Goal: Communication & Community: Answer question/provide support

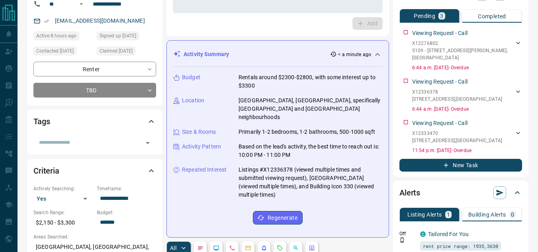
scroll to position [40, 0]
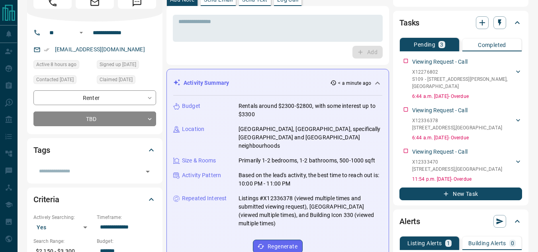
click at [377, 84] on icon at bounding box center [378, 83] width 10 height 10
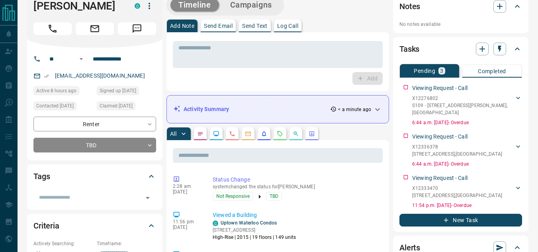
scroll to position [0, 0]
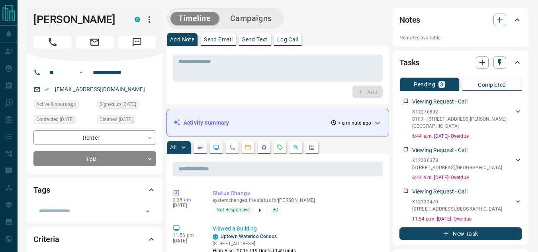
click at [233, 37] on p "Send Email" at bounding box center [218, 40] width 29 height 6
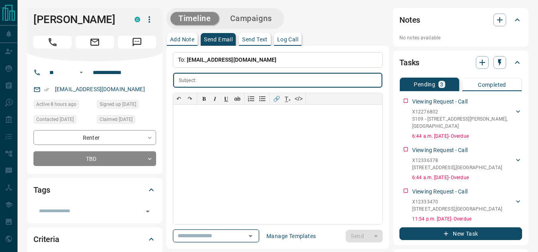
click at [252, 236] on icon "Open" at bounding box center [250, 236] width 4 height 2
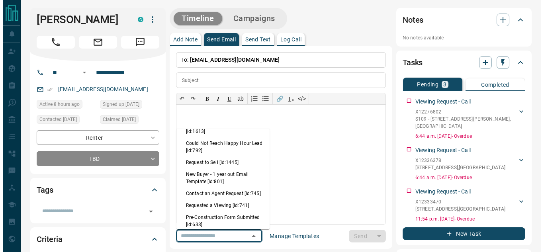
scroll to position [438, 0]
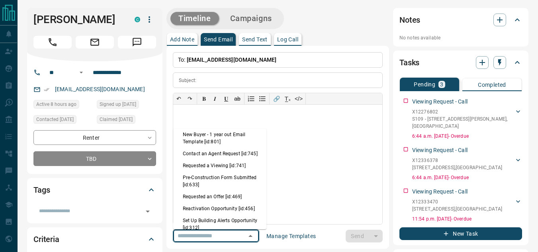
click at [210, 172] on li "Requested a Viewing [id:741]" at bounding box center [219, 166] width 93 height 12
type input "**********"
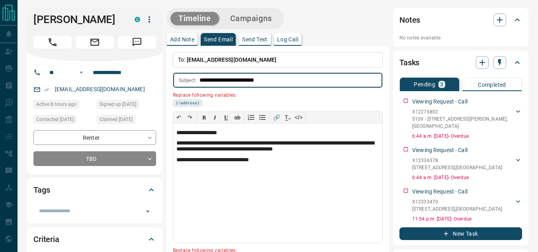
drag, startPoint x: 277, startPoint y: 77, endPoint x: 246, endPoint y: 78, distance: 31.5
click at [246, 78] on input "**********" at bounding box center [291, 80] width 183 height 15
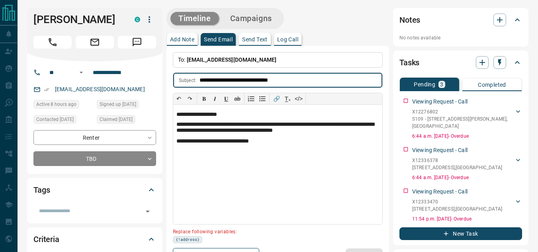
type input "**********"
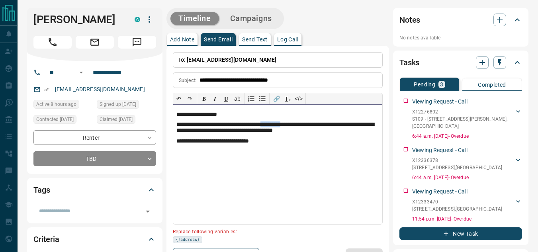
drag, startPoint x: 309, startPoint y: 124, endPoint x: 285, endPoint y: 126, distance: 24.7
click at [285, 126] on p "**********" at bounding box center [277, 128] width 203 height 14
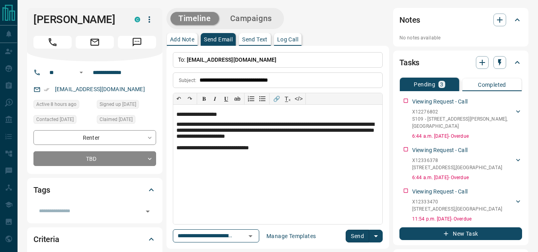
click at [353, 231] on button "Send" at bounding box center [357, 236] width 23 height 13
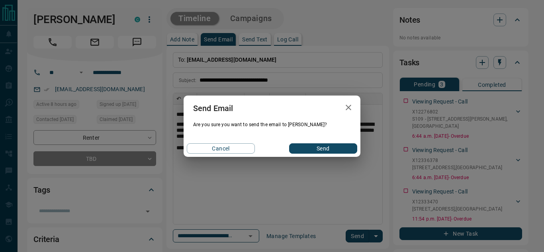
click at [315, 142] on div "Cancel Send" at bounding box center [272, 148] width 177 height 17
click at [314, 147] on button "Send" at bounding box center [323, 148] width 68 height 10
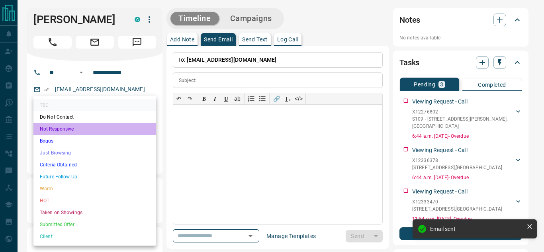
click at [82, 130] on li "Not Responsive" at bounding box center [94, 129] width 123 height 12
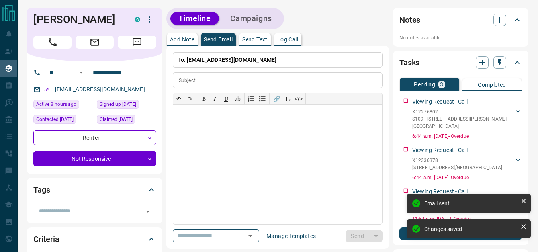
type input "*"
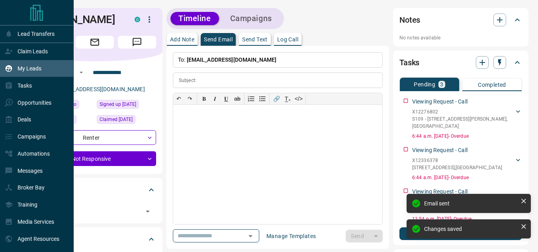
click at [10, 70] on icon at bounding box center [9, 68] width 7 height 7
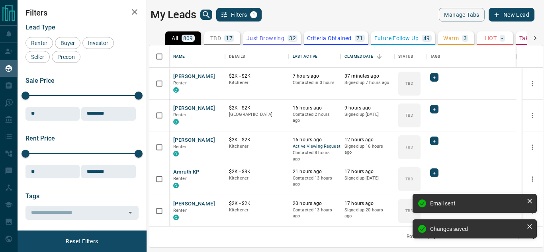
scroll to position [175, 387]
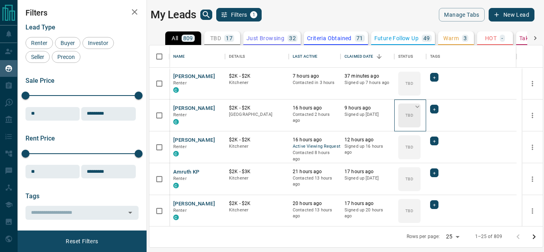
click at [416, 107] on icon at bounding box center [417, 107] width 8 height 8
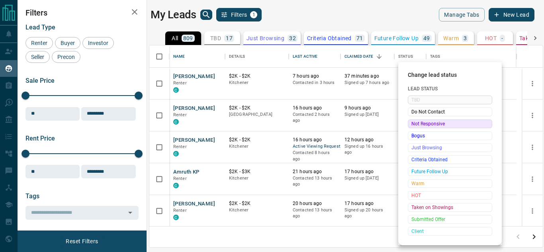
click at [427, 125] on span "Not Responsive" at bounding box center [449, 124] width 77 height 8
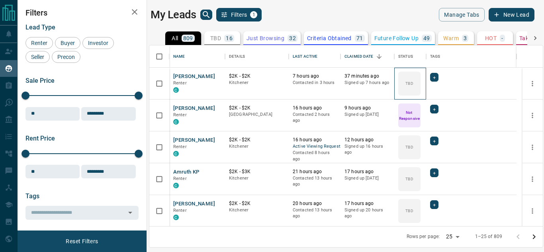
click at [0, 0] on icon at bounding box center [0, 0] width 0 height 0
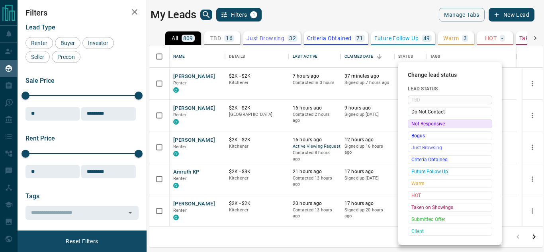
click at [419, 125] on span "Not Responsive" at bounding box center [449, 124] width 77 height 8
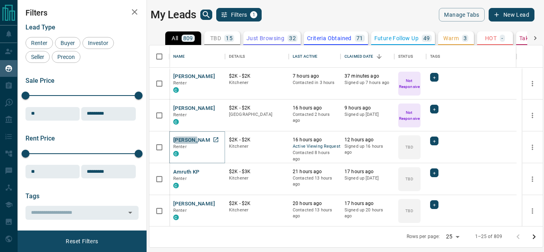
click at [181, 142] on button "[PERSON_NAME]" at bounding box center [194, 141] width 42 height 8
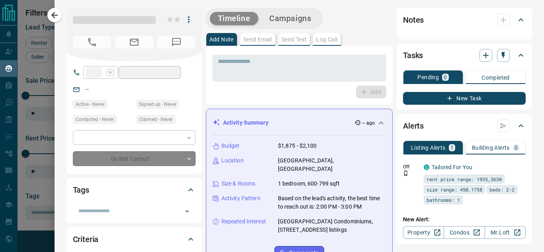
type input "**"
type input "**********"
type input "**"
type input "*"
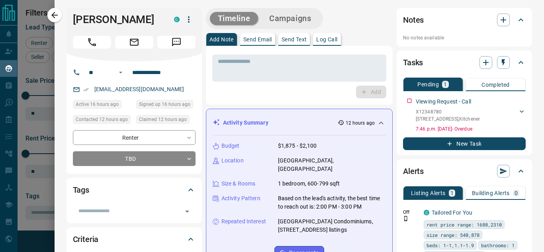
click at [378, 124] on icon at bounding box center [381, 123] width 10 height 10
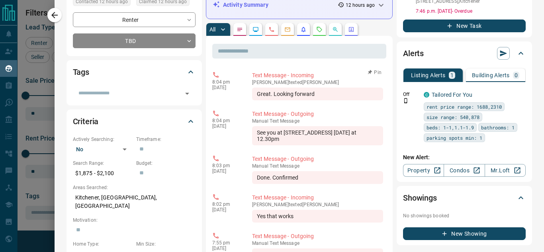
scroll to position [0, 0]
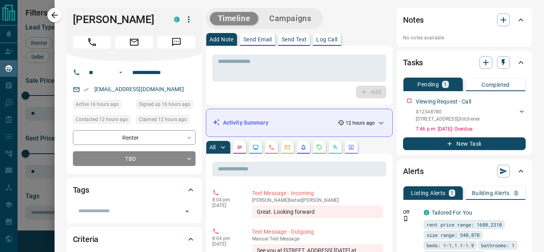
click at [158, 149] on div "**********" at bounding box center [134, 148] width 123 height 36
click at [154, 156] on body "Lead Transfers Claim Leads My Leads Tasks Opportunities Deals Campaigns Automat…" at bounding box center [272, 121] width 544 height 242
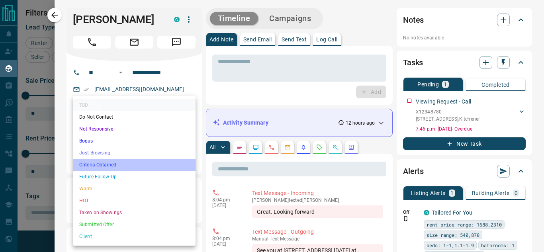
click at [103, 168] on li "Criteria Obtained" at bounding box center [134, 165] width 123 height 12
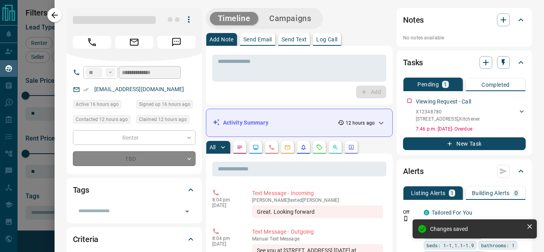
type input "*"
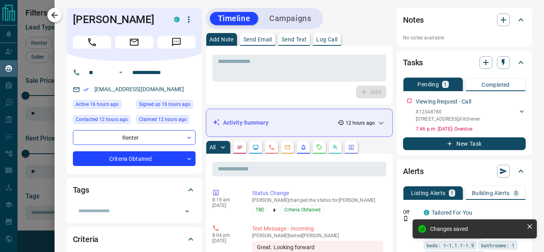
click at [54, 16] on icon "button" at bounding box center [55, 15] width 10 height 10
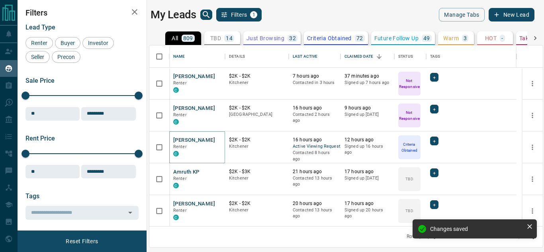
scroll to position [40, 0]
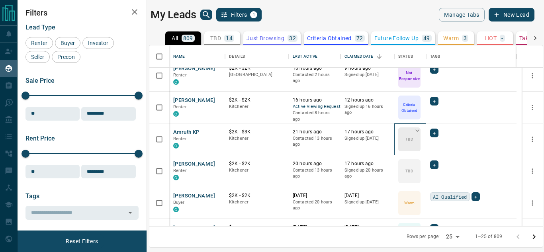
click at [415, 129] on icon at bounding box center [417, 131] width 8 height 8
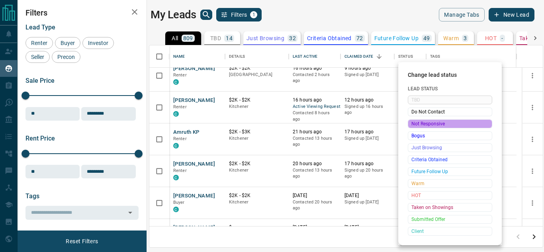
click at [426, 125] on span "Not Responsive" at bounding box center [449, 124] width 77 height 8
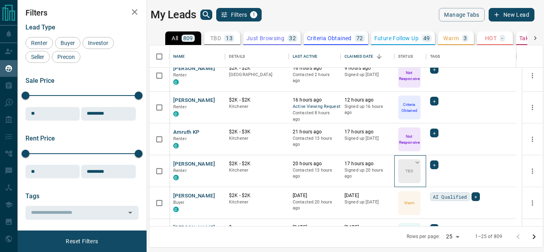
click at [417, 161] on icon at bounding box center [417, 162] width 8 height 8
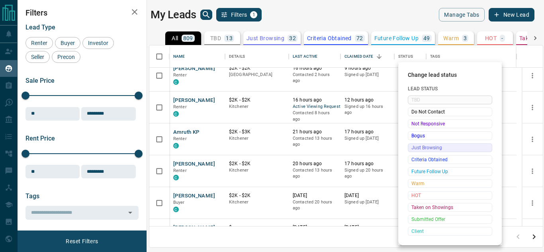
click at [418, 147] on span "Just Browsing" at bounding box center [449, 148] width 77 height 8
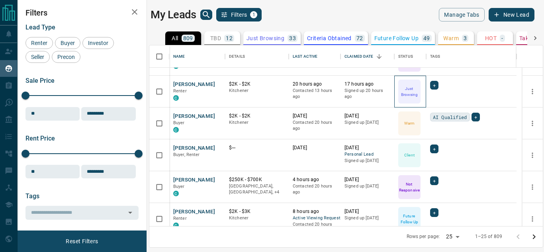
scroll to position [159, 0]
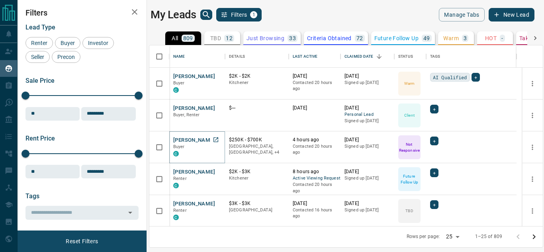
click at [202, 139] on button "[PERSON_NAME]" at bounding box center [194, 141] width 42 height 8
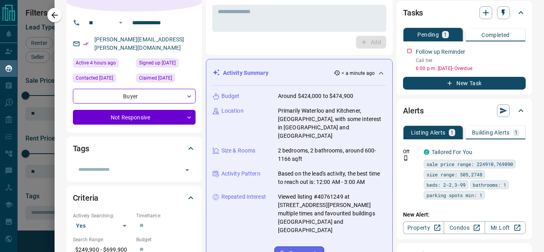
scroll to position [0, 0]
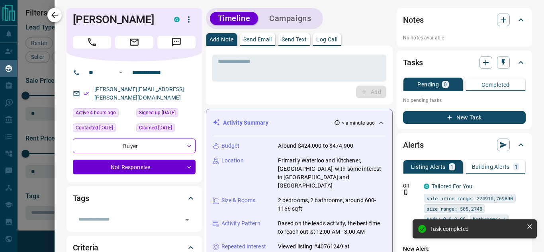
click at [56, 13] on icon "button" at bounding box center [55, 15] width 10 height 10
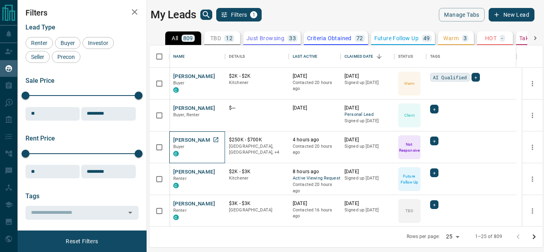
click at [187, 146] on p "Buyer" at bounding box center [197, 147] width 48 height 6
click at [187, 142] on button "[PERSON_NAME]" at bounding box center [194, 141] width 42 height 8
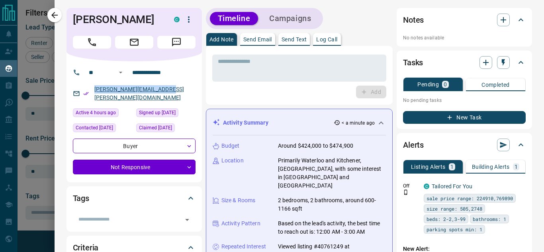
drag, startPoint x: 173, startPoint y: 101, endPoint x: 95, endPoint y: 99, distance: 78.5
click at [95, 99] on div "[PERSON_NAME][EMAIL_ADDRESS][PERSON_NAME][DOMAIN_NAME]" at bounding box center [134, 94] width 123 height 22
copy link "[PERSON_NAME][EMAIL_ADDRESS][PERSON_NAME][DOMAIN_NAME]"
